Goal: Task Accomplishment & Management: Complete application form

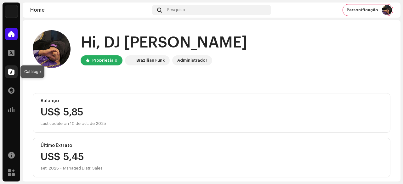
click at [13, 70] on span at bounding box center [11, 71] width 6 height 5
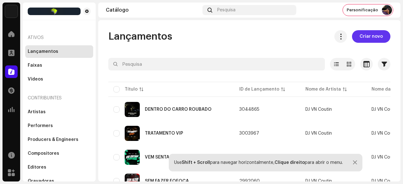
click at [364, 39] on span "Criar novo" at bounding box center [371, 36] width 23 height 13
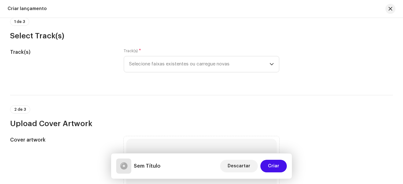
scroll to position [94, 0]
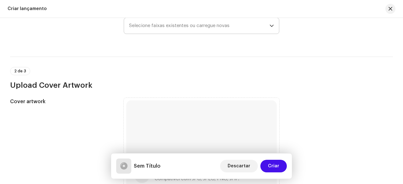
click at [180, 26] on span "Selecione faixas existentes ou carregue novas" at bounding box center [199, 26] width 140 height 16
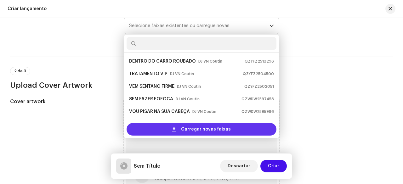
scroll to position [10, 0]
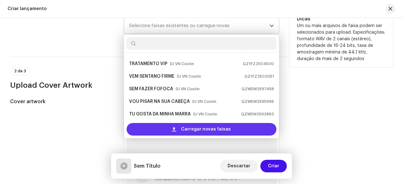
click at [176, 126] on div "Carregar novas faixas" at bounding box center [202, 129] width 150 height 13
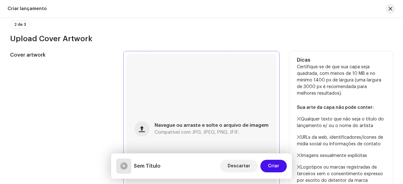
scroll to position [252, 0]
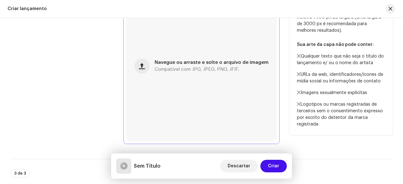
click at [169, 80] on div "Navegue ou arraste e solte o arquivo de imagem Compatível com JPG, JPEG, PNG, J…" at bounding box center [201, 66] width 151 height 151
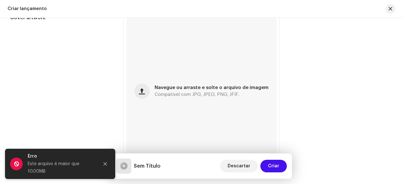
scroll to position [277, 0]
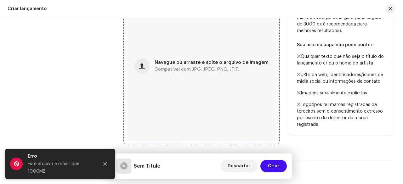
click at [168, 77] on div "Navegue ou arraste e solte o arquivo de imagem Compatível com JPG, JPEG, PNG, J…" at bounding box center [201, 66] width 151 height 151
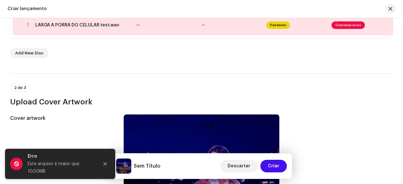
scroll to position [88, 0]
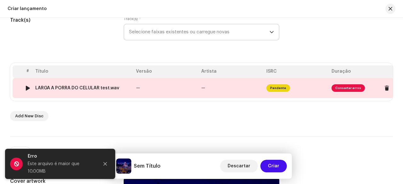
click at [123, 90] on div "LARGA A PORRA DO CELULAR test.wav" at bounding box center [83, 88] width 96 height 5
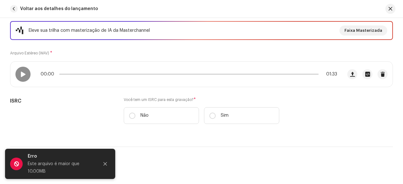
scroll to position [94, 0]
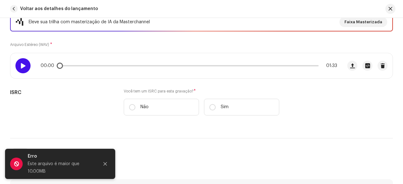
click at [22, 65] on span at bounding box center [22, 65] width 5 height 5
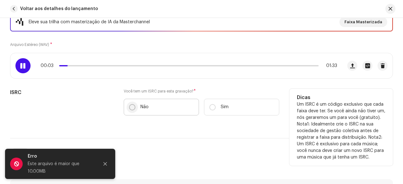
click at [131, 105] on input "Não" at bounding box center [132, 107] width 6 height 6
radio input "true"
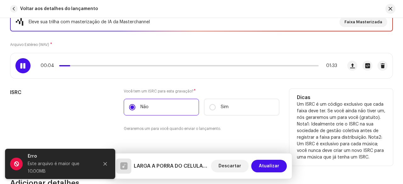
scroll to position [157, 0]
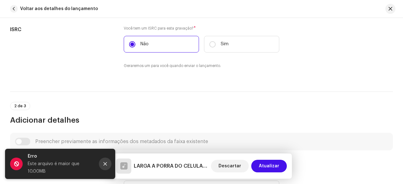
click at [108, 165] on button "Close" at bounding box center [105, 164] width 13 height 13
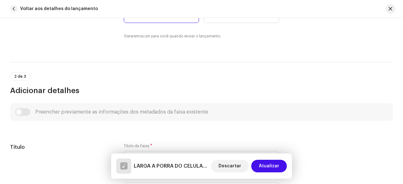
scroll to position [252, 0]
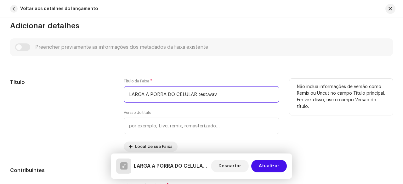
drag, startPoint x: 218, startPoint y: 94, endPoint x: 200, endPoint y: 97, distance: 17.5
click at [195, 97] on input "LARGA A PORRA DO CELULAR test.wav" at bounding box center [202, 94] width 156 height 16
type input "LARGA A PORRA DO CELULAR"
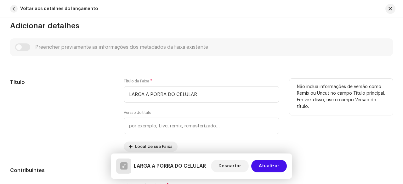
click at [87, 100] on div "Título" at bounding box center [62, 115] width 104 height 73
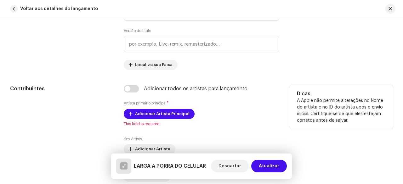
scroll to position [346, 0]
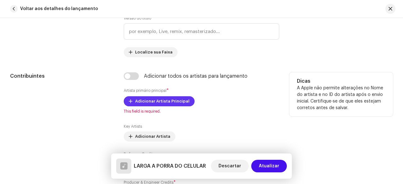
click at [144, 100] on span "Adicionar Artista Principal" at bounding box center [162, 101] width 54 height 13
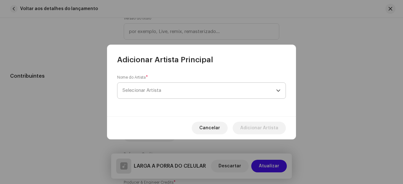
click at [157, 90] on span "Selecionar Artista" at bounding box center [142, 90] width 39 height 5
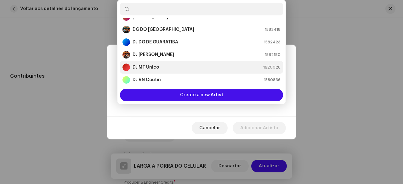
scroll to position [0, 0]
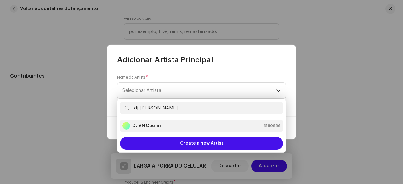
type input "dj [PERSON_NAME]"
click at [157, 126] on strong "DJ VN Coutin" at bounding box center [147, 126] width 28 height 6
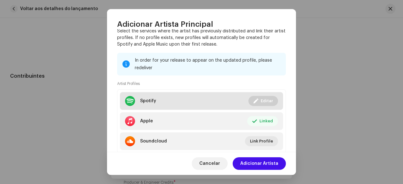
scroll to position [81, 0]
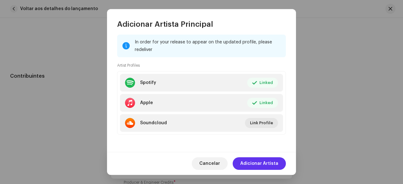
click at [256, 163] on span "Adicionar Artista" at bounding box center [259, 163] width 38 height 13
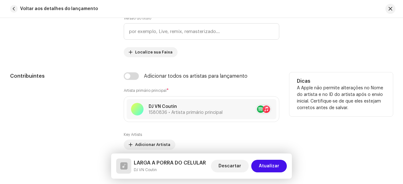
scroll to position [409, 0]
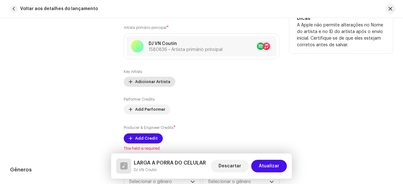
click at [152, 80] on span "Adicionar Artista" at bounding box center [152, 82] width 35 height 13
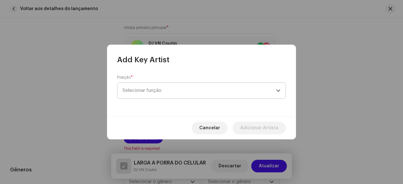
click at [153, 86] on span "Selecionar função" at bounding box center [200, 91] width 154 height 16
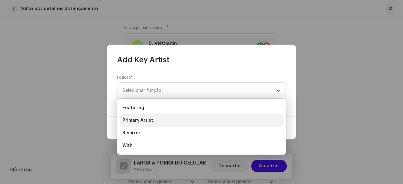
click at [144, 119] on span "Primary Artist" at bounding box center [138, 120] width 31 height 6
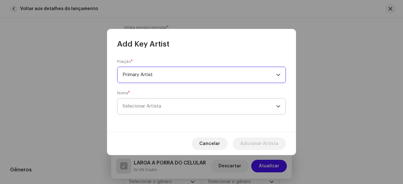
click at [156, 110] on span "Selecionar Artista" at bounding box center [200, 107] width 154 height 16
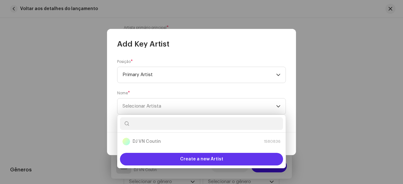
click at [181, 157] on span "Create a new Artist" at bounding box center [201, 159] width 43 height 13
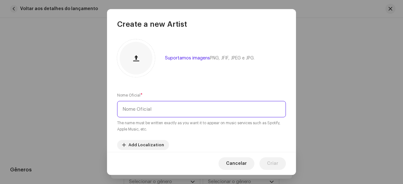
click at [160, 112] on input "text" at bounding box center [201, 109] width 169 height 16
type input "m"
type input "MC LONE"
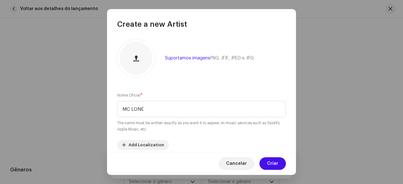
click at [189, 76] on div "Suportamos imagens PNG, JFIF, JPEG e JPG." at bounding box center [201, 58] width 169 height 38
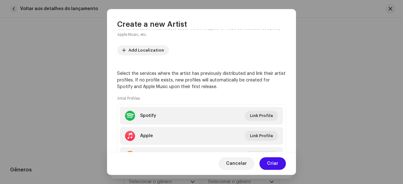
scroll to position [126, 0]
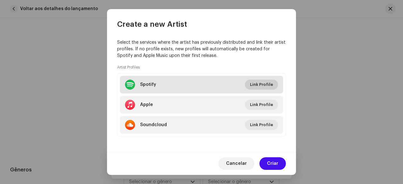
click at [258, 89] on span "Link Profile" at bounding box center [261, 84] width 23 height 13
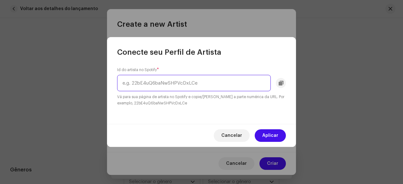
paste input "1nzIoHG5B7klgAPdwjqRDj"
type input "1nzIoHG5B7klgAPdwjqRDj"
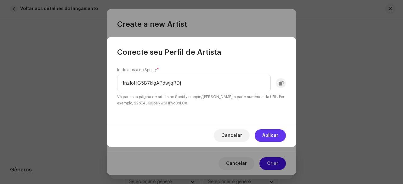
click at [271, 137] on span "Aplicar" at bounding box center [270, 135] width 16 height 13
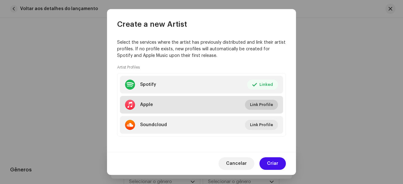
click at [260, 105] on span "Link Profile" at bounding box center [261, 105] width 23 height 13
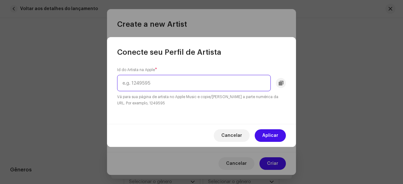
paste input "1471018780"
type input "1471018780"
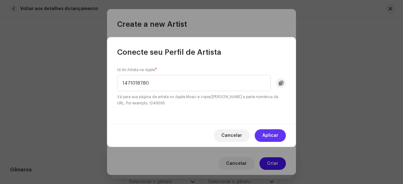
click at [271, 136] on span "Aplicar" at bounding box center [270, 135] width 16 height 13
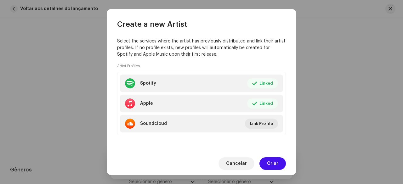
scroll to position [128, 0]
click at [274, 163] on span "Criar" at bounding box center [272, 163] width 11 height 13
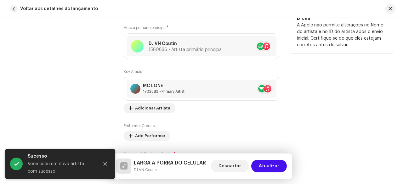
scroll to position [441, 0]
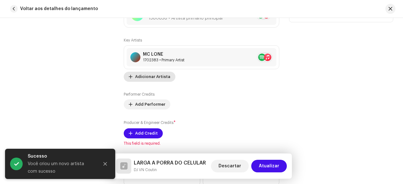
click at [151, 75] on span "Adicionar Artista" at bounding box center [152, 77] width 35 height 13
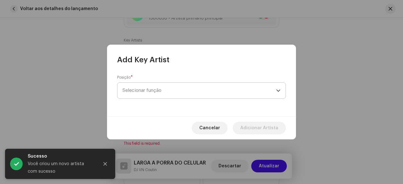
click at [154, 95] on span "Selecionar função" at bounding box center [200, 91] width 154 height 16
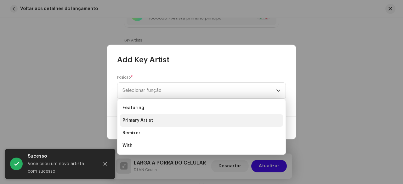
click at [143, 121] on span "Primary Artist" at bounding box center [138, 120] width 31 height 6
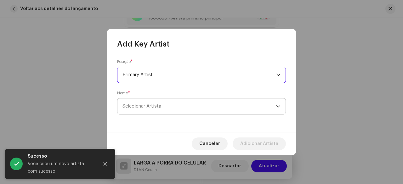
click at [159, 111] on span "Selecionar Artista" at bounding box center [200, 107] width 154 height 16
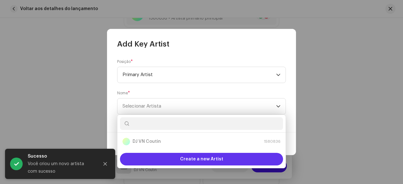
click at [170, 158] on div "Create a new Artist" at bounding box center [201, 159] width 163 height 13
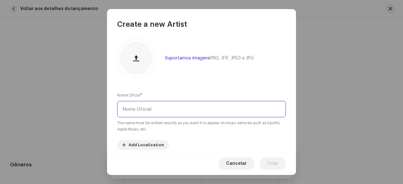
click at [151, 114] on input "text" at bounding box center [201, 109] width 169 height 16
type input "m"
type input "MC [PERSON_NAME]"
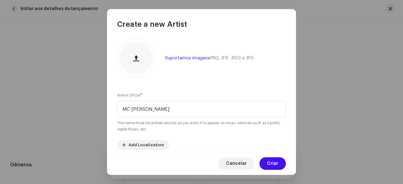
click at [177, 79] on div "Suportamos imagens PNG, JFIF, JPEG e JPG. Nome Oficial * MC [PERSON_NAME] The n…" at bounding box center [201, 90] width 189 height 123
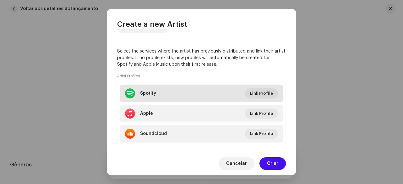
scroll to position [126, 0]
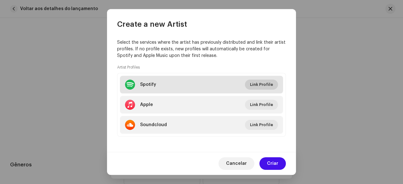
click at [254, 83] on span "Link Profile" at bounding box center [261, 84] width 23 height 13
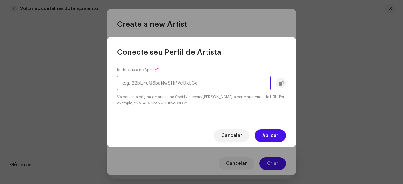
paste input "4lLwHokiP9fqkPpq9YCDEB"
type input "4lLwHokiP9fqkPpq9YCDEB"
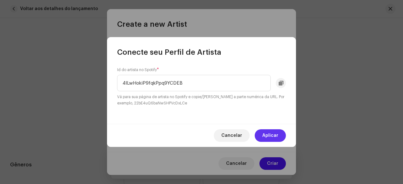
click at [266, 136] on span "Aplicar" at bounding box center [270, 135] width 16 height 13
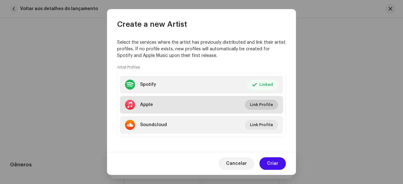
click at [248, 105] on button "Link Profile" at bounding box center [261, 105] width 33 height 10
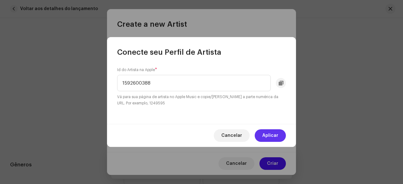
type input "1592600388"
click at [264, 131] on span "Aplicar" at bounding box center [270, 135] width 16 height 13
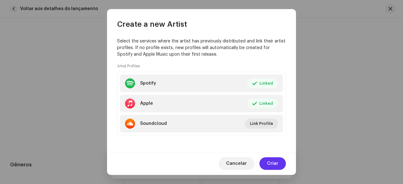
scroll to position [128, 0]
click at [272, 161] on span "Criar" at bounding box center [272, 163] width 11 height 13
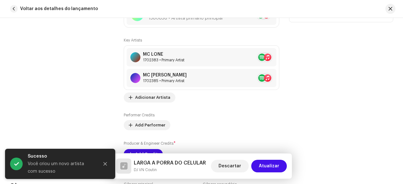
scroll to position [472, 0]
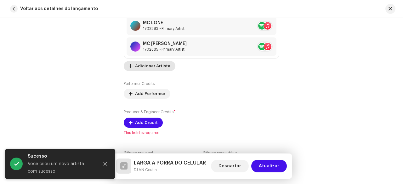
click at [147, 62] on span "Adicionar Artista" at bounding box center [152, 66] width 35 height 13
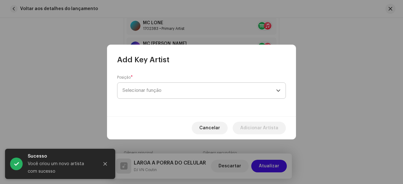
click at [152, 87] on span "Selecionar função" at bounding box center [200, 91] width 154 height 16
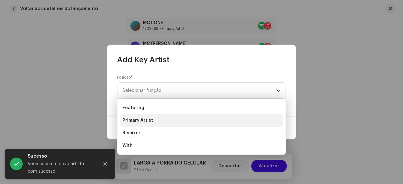
click at [144, 121] on span "Primary Artist" at bounding box center [138, 120] width 31 height 6
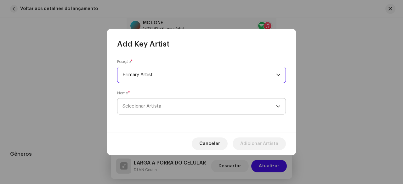
click at [166, 106] on span "Selecionar Artista" at bounding box center [200, 107] width 154 height 16
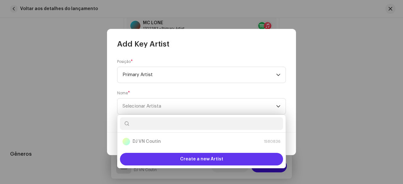
click at [188, 155] on span "Create a new Artist" at bounding box center [201, 159] width 43 height 13
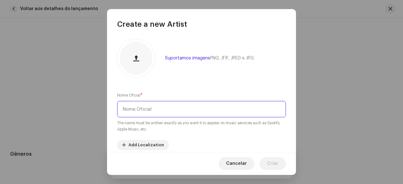
click at [150, 111] on input "text" at bounding box center [201, 109] width 169 height 16
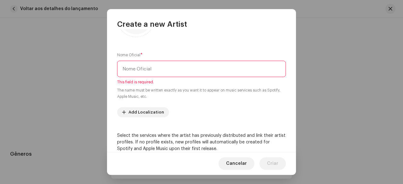
scroll to position [0, 0]
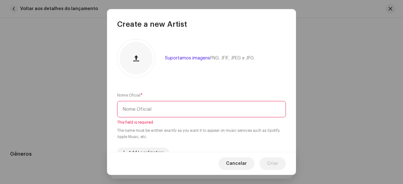
type input "p"
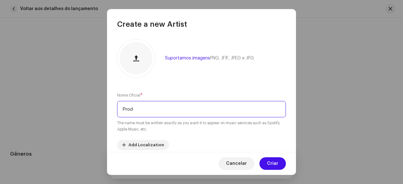
type input "Prod"
drag, startPoint x: 144, startPoint y: 112, endPoint x: 115, endPoint y: 112, distance: 28.3
click at [115, 112] on div "Suportamos imagens PNG, JFIF, JPEG e JPG. Nome Oficial * Prod The name must be …" at bounding box center [201, 90] width 189 height 123
paste input "ProdiGBoi"
type input "ProdiGBoi"
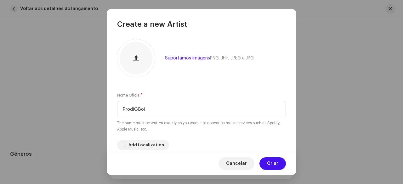
click at [200, 86] on div "Suportamos imagens PNG, JFIF, JPEG e JPG. Nome Oficial * ProdiGBoi The name mus…" at bounding box center [201, 90] width 189 height 123
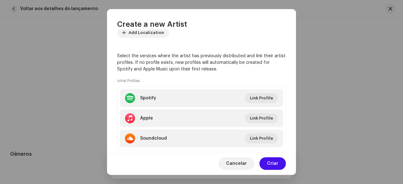
scroll to position [128, 0]
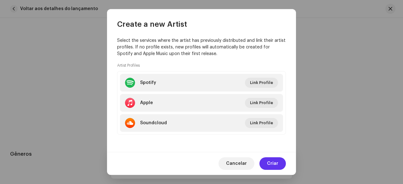
click at [273, 164] on span "Criar" at bounding box center [272, 163] width 11 height 13
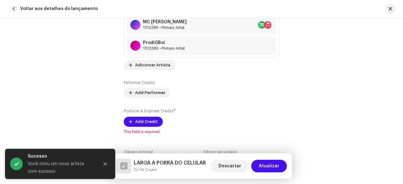
scroll to position [504, 0]
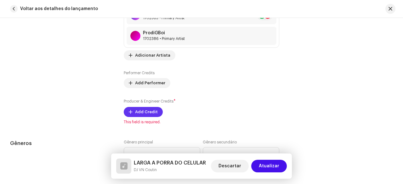
click at [140, 112] on span "Add Credit" at bounding box center [146, 112] width 23 height 13
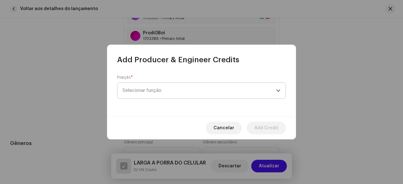
click at [147, 94] on span "Selecionar função" at bounding box center [200, 91] width 154 height 16
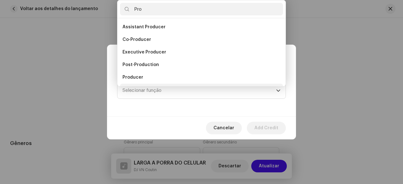
scroll to position [10, 0]
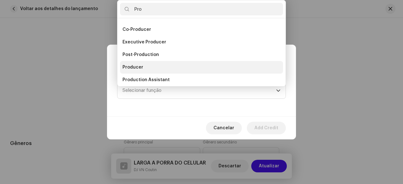
type input "Pro"
click at [137, 66] on span "Producer" at bounding box center [133, 67] width 21 height 6
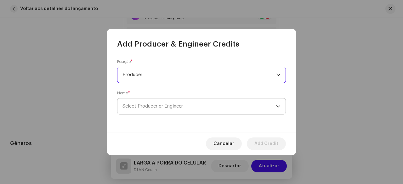
click at [157, 104] on span "Select Producer or Engineer" at bounding box center [153, 106] width 60 height 5
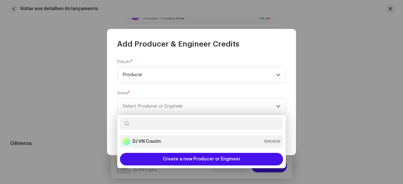
click at [152, 141] on strong "DJ VN Coutin" at bounding box center [147, 142] width 28 height 6
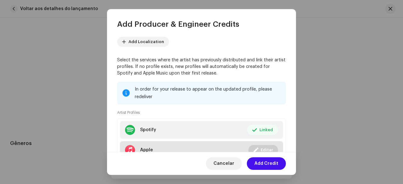
scroll to position [94, 0]
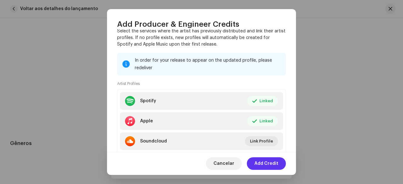
click at [269, 165] on span "Add Credit" at bounding box center [266, 163] width 24 height 13
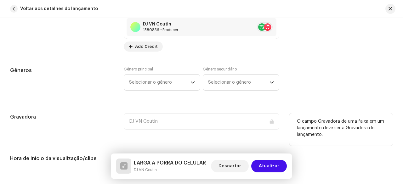
scroll to position [630, 0]
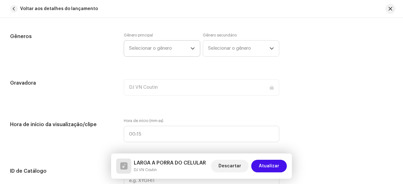
click at [157, 48] on span "Selecionar o gênero" at bounding box center [159, 49] width 61 height 16
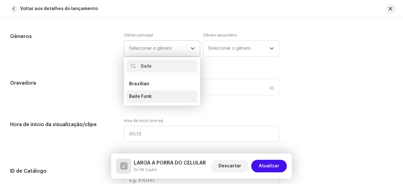
type input "Baile"
click at [146, 95] on span "Baile Funk" at bounding box center [140, 97] width 23 height 6
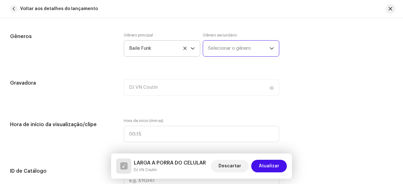
click at [235, 50] on span "Selecionar o gênero" at bounding box center [238, 49] width 61 height 16
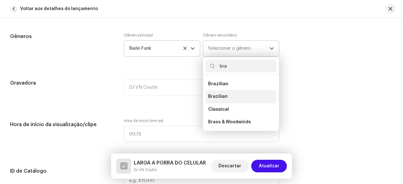
type input "bra"
click at [220, 96] on span "Brazilian" at bounding box center [218, 97] width 20 height 6
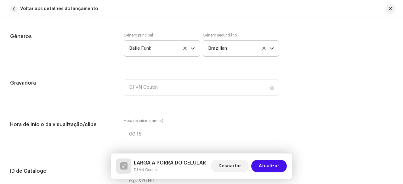
click at [89, 67] on div "Detalhes da faixa Complete o seguinte para finalizar sua faixa. 1 de 3 Adiciona…" at bounding box center [201, 134] width 403 height 1462
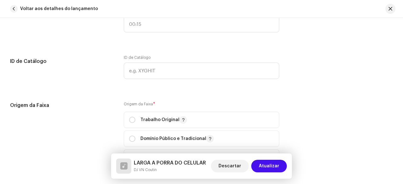
scroll to position [787, 0]
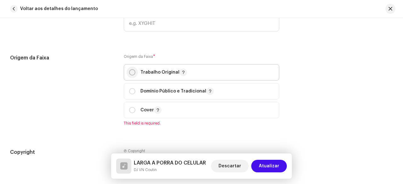
click at [131, 71] on input "radio" at bounding box center [132, 72] width 6 height 6
radio input "true"
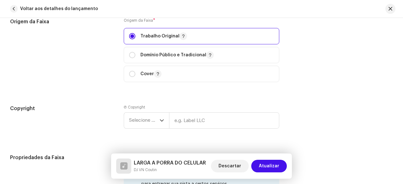
scroll to position [882, 0]
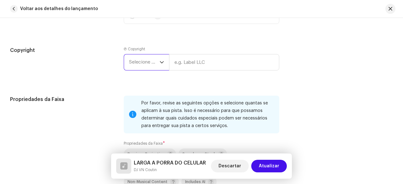
click at [141, 67] on span "Selecione o ano" at bounding box center [144, 62] width 31 height 16
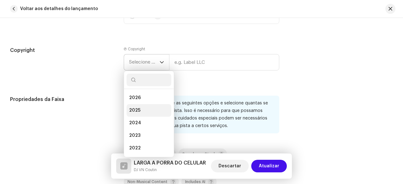
click at [135, 107] on span "2025" at bounding box center [134, 110] width 11 height 6
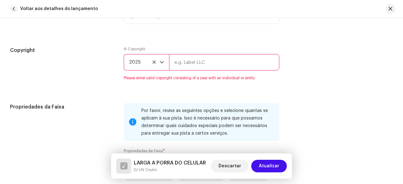
click at [185, 61] on input "text" at bounding box center [224, 62] width 110 height 16
type input "d"
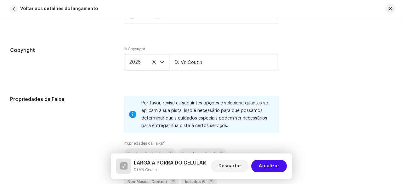
click at [186, 61] on input "DJ Vn Coutin" at bounding box center [224, 62] width 110 height 16
type input "DJ VN Coutin"
click at [177, 22] on span "Cover" at bounding box center [201, 16] width 145 height 16
radio input "false"
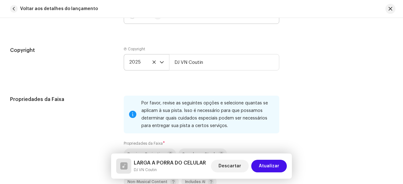
radio input "true"
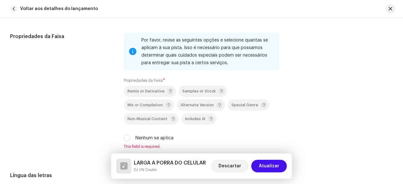
click at [78, 65] on div "Propriedades da Faixa" at bounding box center [62, 95] width 104 height 124
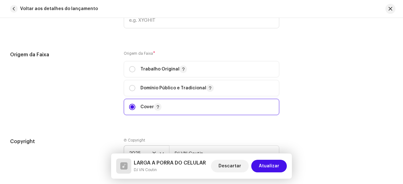
scroll to position [787, 0]
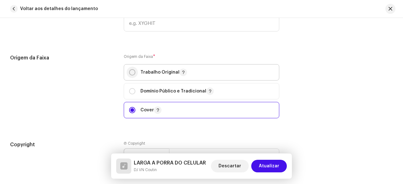
click at [131, 69] on input "radio" at bounding box center [132, 72] width 6 height 6
radio input "true"
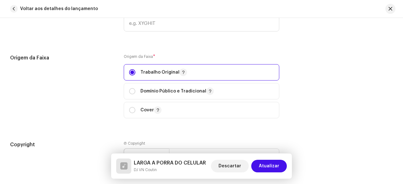
click at [93, 81] on div "Origem da Faixa" at bounding box center [62, 90] width 104 height 72
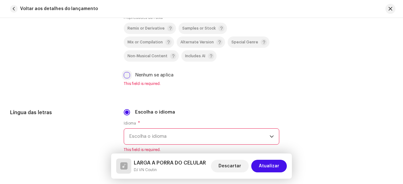
click at [124, 72] on input "Nenhum se aplica" at bounding box center [127, 75] width 6 height 6
checkbox input "true"
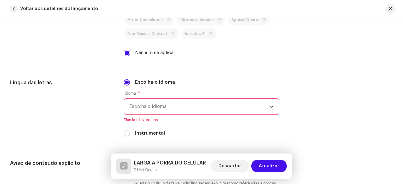
scroll to position [1071, 0]
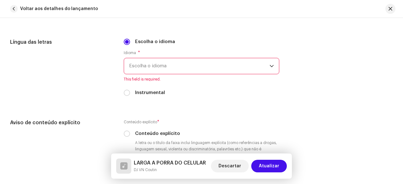
click at [168, 67] on span "Escolha o idioma" at bounding box center [199, 66] width 140 height 16
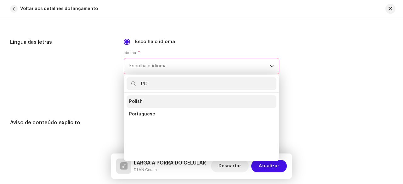
scroll to position [0, 0]
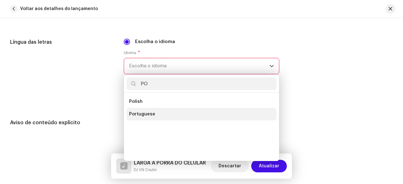
type input "PO"
click at [149, 111] on span "Portuguese" at bounding box center [142, 114] width 26 height 6
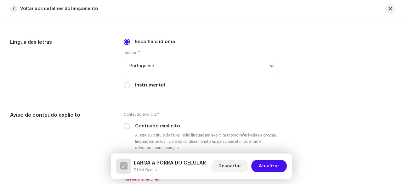
click at [79, 88] on div "Língua das letras" at bounding box center [62, 67] width 104 height 58
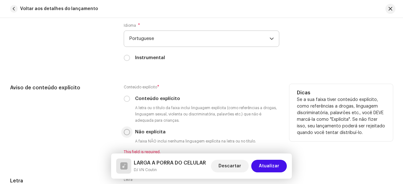
scroll to position [1134, 0]
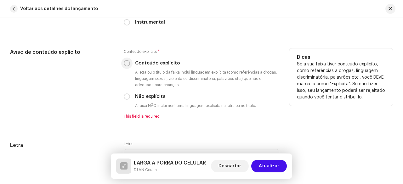
click at [125, 61] on input "Conteúdo explícito" at bounding box center [127, 63] width 6 height 6
radio input "true"
click at [96, 83] on div "Aviso de conteúdo explícito" at bounding box center [62, 83] width 104 height 71
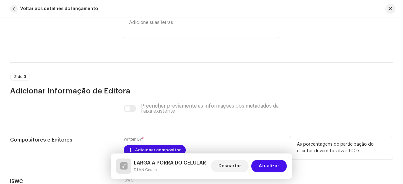
scroll to position [1323, 0]
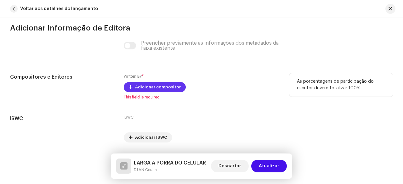
click at [144, 85] on span "Adicionar compositor" at bounding box center [158, 87] width 46 height 13
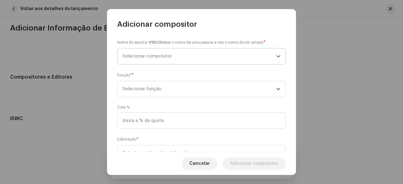
click at [159, 58] on span "Selecionar compositor" at bounding box center [200, 56] width 154 height 16
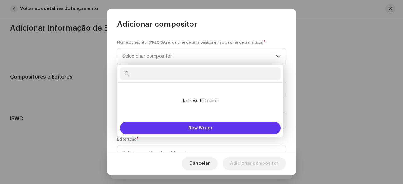
click at [176, 125] on button "New Writer" at bounding box center [200, 128] width 161 height 13
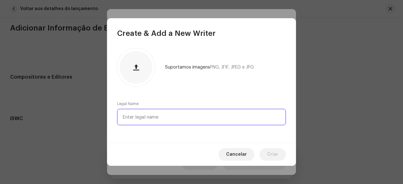
click at [154, 117] on input "text" at bounding box center [201, 117] width 169 height 16
click at [157, 117] on input "text" at bounding box center [201, 117] width 169 height 16
paste input "[PERSON_NAME] [PERSON_NAME]"
type input "[PERSON_NAME] [PERSON_NAME]"
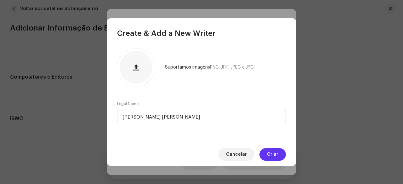
click at [269, 153] on span "Criar" at bounding box center [272, 154] width 11 height 13
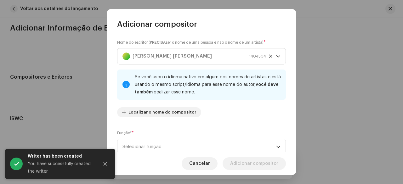
scroll to position [31, 0]
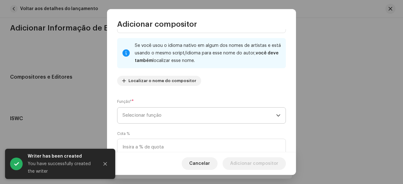
click at [162, 113] on span "Selecionar função" at bounding box center [200, 116] width 154 height 16
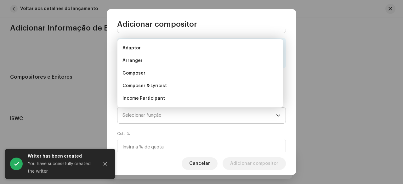
scroll to position [10, 0]
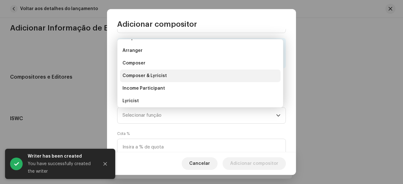
click at [154, 76] on span "Composer & Lyricist" at bounding box center [145, 76] width 44 height 6
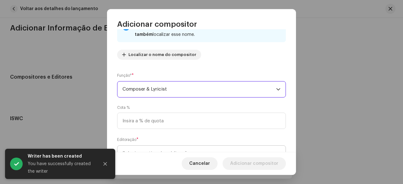
scroll to position [85, 0]
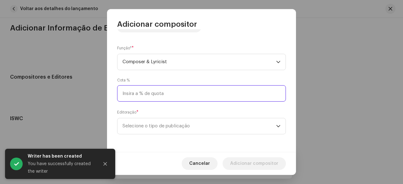
click at [156, 94] on input at bounding box center [201, 93] width 169 height 16
type input "50,00"
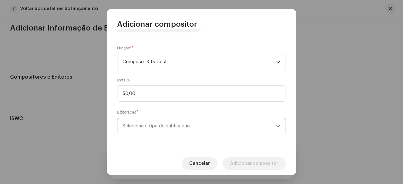
click at [174, 126] on span "Selecione o tipo de publicação" at bounding box center [200, 126] width 154 height 16
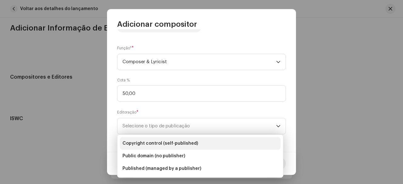
click at [157, 142] on span "Copyright control (self-published)" at bounding box center [161, 143] width 76 height 6
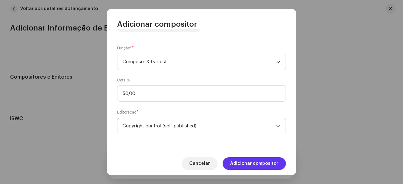
click at [253, 167] on span "Adicionar compositor" at bounding box center [254, 163] width 48 height 13
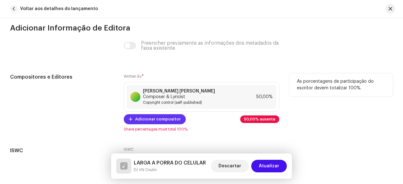
click at [140, 117] on span "Adicionar compositor" at bounding box center [158, 119] width 46 height 13
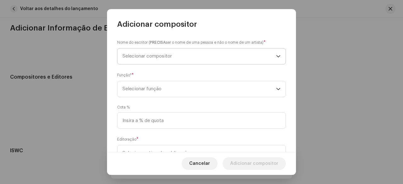
click at [160, 58] on span "Selecionar compositor" at bounding box center [147, 56] width 49 height 5
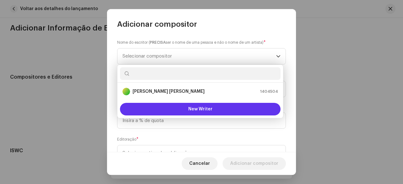
click at [180, 107] on button "New Writer" at bounding box center [200, 109] width 161 height 13
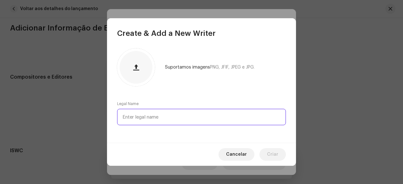
click at [158, 119] on input "text" at bounding box center [201, 117] width 169 height 16
type input "m"
type input "MC [PERSON_NAME]"
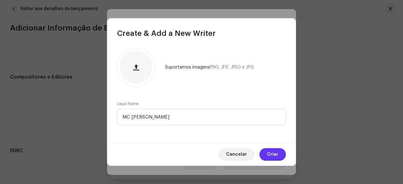
click at [274, 153] on span "Criar" at bounding box center [272, 154] width 11 height 13
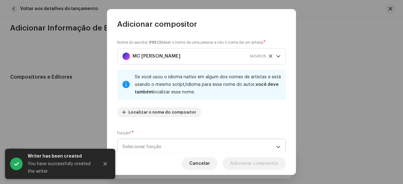
click at [151, 142] on span "Selecionar função" at bounding box center [200, 147] width 154 height 16
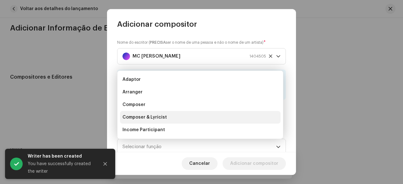
click at [151, 117] on span "Composer & Lyricist" at bounding box center [145, 117] width 44 height 6
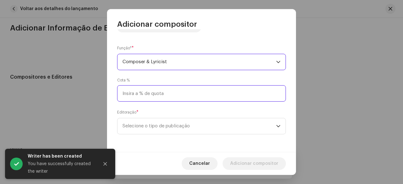
click at [153, 95] on input at bounding box center [201, 93] width 169 height 16
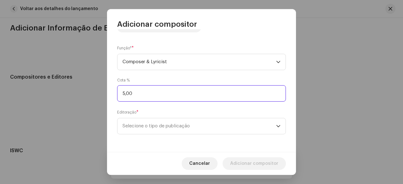
type input "50,00"
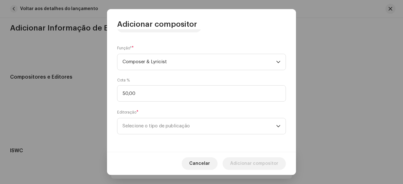
click at [179, 75] on div "Nome do escritor ( PRECISA ser o nome de [PERSON_NAME] e não o nome de um artis…" at bounding box center [201, 90] width 189 height 123
click at [180, 128] on span "Selecione o tipo de publicação" at bounding box center [200, 126] width 154 height 16
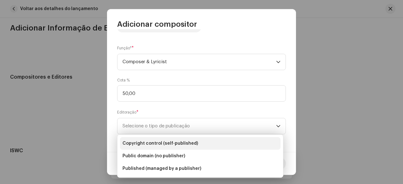
click at [176, 143] on span "Copyright control (self-published)" at bounding box center [161, 143] width 76 height 6
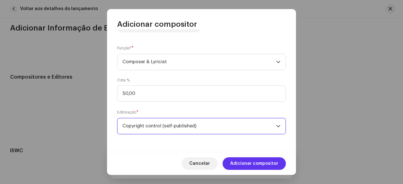
click at [247, 164] on span "Adicionar compositor" at bounding box center [254, 163] width 48 height 13
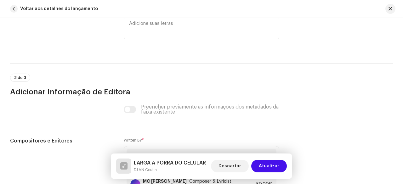
scroll to position [1385, 0]
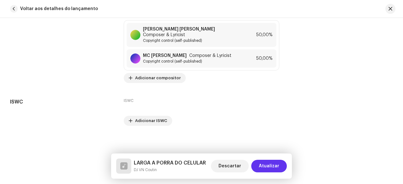
click at [271, 165] on span "Atualizar" at bounding box center [269, 166] width 20 height 13
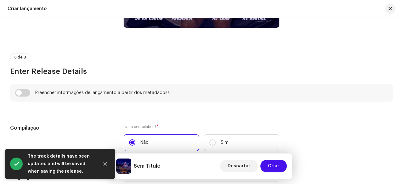
scroll to position [403, 0]
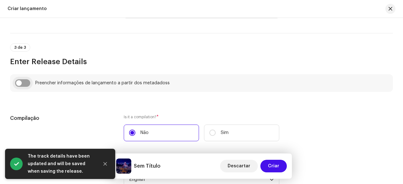
click at [23, 85] on input "checkbox" at bounding box center [22, 83] width 15 height 8
checkbox input "true"
type input "LARGA A PORRA DO CELULAR"
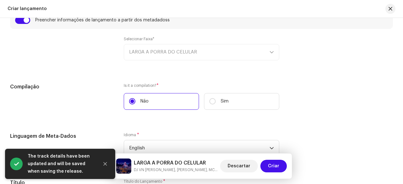
scroll to position [529, 0]
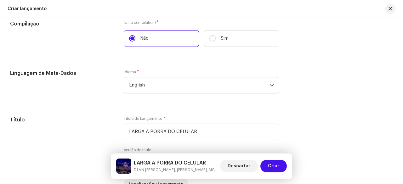
click at [143, 90] on span "English" at bounding box center [199, 85] width 140 height 16
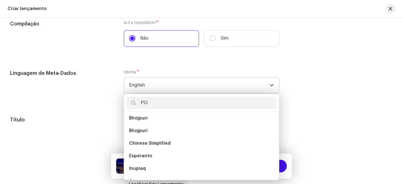
scroll to position [0, 0]
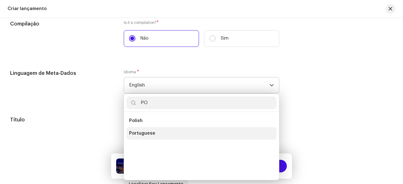
type input "PO"
click at [140, 131] on span "Portuguese" at bounding box center [142, 133] width 26 height 6
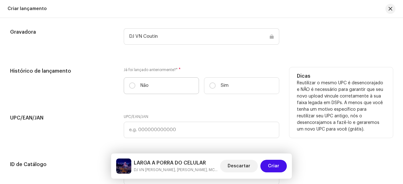
scroll to position [1001, 0]
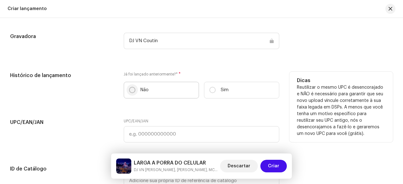
click at [131, 88] on input "Não" at bounding box center [132, 90] width 6 height 6
radio input "true"
click at [97, 99] on div "Histórico de lançamento" at bounding box center [62, 88] width 104 height 32
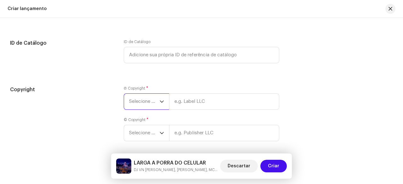
click at [143, 101] on span "Selecione o ano" at bounding box center [144, 102] width 31 height 16
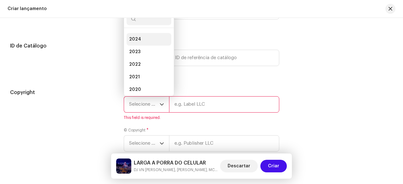
scroll to position [0, 0]
click at [137, 46] on span "2025" at bounding box center [134, 49] width 11 height 6
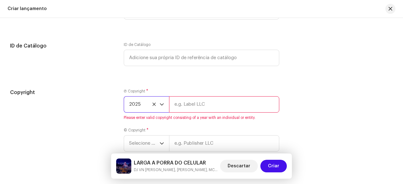
click at [194, 103] on input "text" at bounding box center [224, 104] width 110 height 16
type input "d"
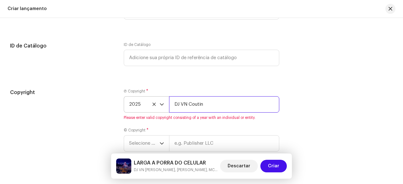
drag, startPoint x: 208, startPoint y: 105, endPoint x: 173, endPoint y: 109, distance: 35.5
click at [173, 109] on input "DJ VN Coutin" at bounding box center [224, 104] width 110 height 16
type input "DJ VN Coutin"
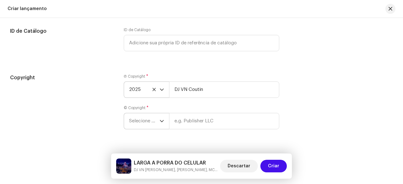
scroll to position [1152, 0]
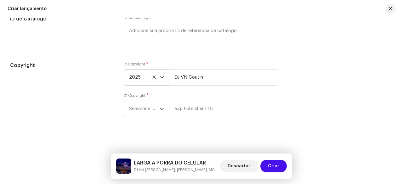
click at [139, 111] on span "Selecione o ano" at bounding box center [144, 109] width 31 height 16
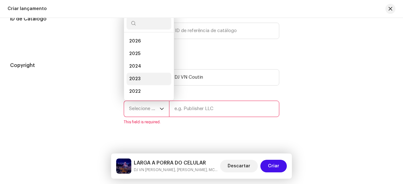
scroll to position [10, 0]
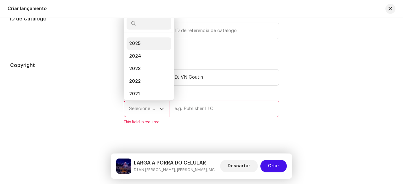
click at [140, 42] on li "2025" at bounding box center [149, 43] width 45 height 13
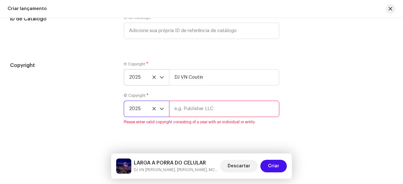
click at [197, 104] on input "text" at bounding box center [224, 109] width 110 height 16
paste input "DJ VN Coutin"
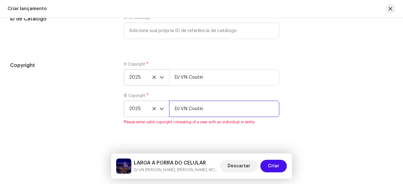
type input "DJ VN Coutin"
click at [303, 91] on div "Copyright Ⓟ Copyright * 2025 DJ VN Coutin © Copyright * 2025 DJ VN Coutin Pleas…" at bounding box center [201, 97] width 383 height 71
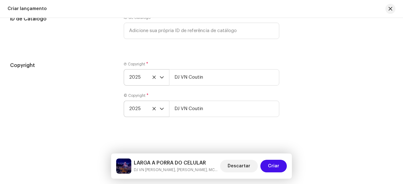
click at [75, 105] on div "Copyright" at bounding box center [62, 93] width 104 height 63
click at [274, 168] on span "Criar" at bounding box center [273, 166] width 11 height 13
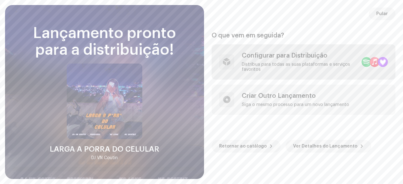
click at [256, 56] on div "Configurar para Distribuição" at bounding box center [299, 56] width 115 height 8
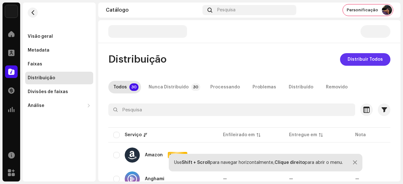
click at [374, 58] on span "Distribuir Todos" at bounding box center [365, 59] width 35 height 13
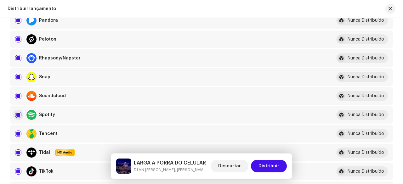
scroll to position [472, 0]
click at [15, 95] on input "checkbox" at bounding box center [18, 96] width 6 height 6
checkbox input "false"
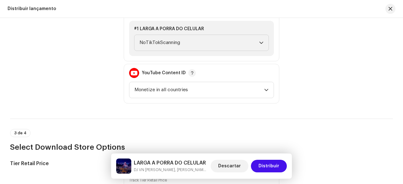
scroll to position [724, 0]
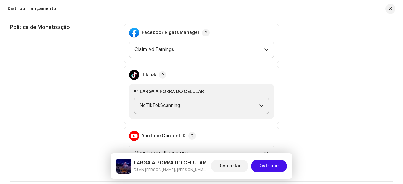
click at [146, 107] on span "NoTikTokScanning" at bounding box center [200, 106] width 120 height 16
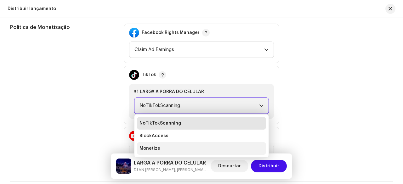
click at [150, 145] on span "Monetize" at bounding box center [150, 148] width 21 height 6
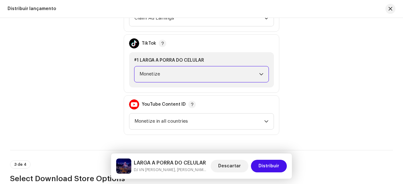
click at [92, 108] on div "Política de Monetização" at bounding box center [62, 63] width 104 height 143
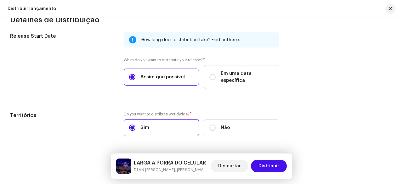
scroll to position [1086, 0]
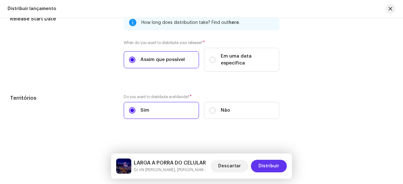
click at [274, 165] on span "Distribuir" at bounding box center [269, 166] width 21 height 13
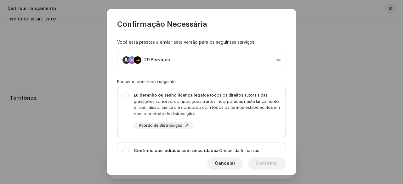
click at [173, 113] on div "Eu detenho ou tenho licença legal de todos os direitos autorais das gravações s…" at bounding box center [207, 104] width 147 height 25
checkbox input "true"
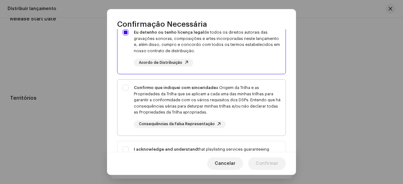
click at [135, 100] on div "Confirmo que indiquei com sinceridade a Origem da Trilha e as Propriedades da T…" at bounding box center [207, 100] width 147 height 31
checkbox input "true"
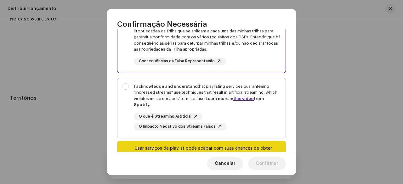
click at [129, 95] on div "I acknowledge and understand that playlisting services guaranteeing "increased …" at bounding box center [201, 106] width 168 height 57
checkbox input "true"
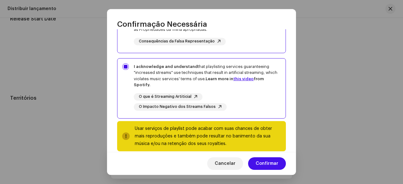
scroll to position [155, 0]
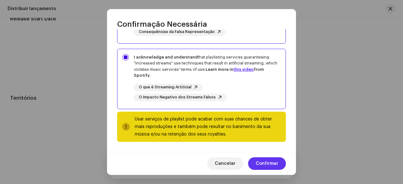
click at [271, 161] on span "Confirmar" at bounding box center [267, 163] width 23 height 13
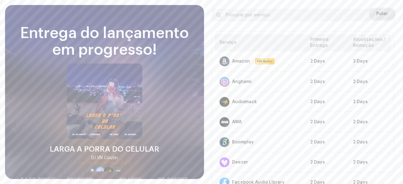
click at [377, 8] on span "Pular" at bounding box center [382, 14] width 12 height 13
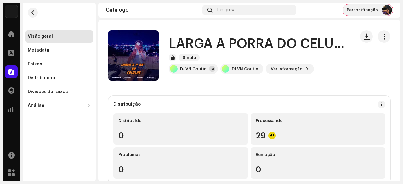
click at [358, 8] on span "Personificação" at bounding box center [362, 10] width 31 height 5
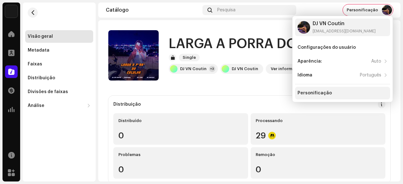
click at [320, 93] on div "Personificação" at bounding box center [315, 93] width 34 height 5
